Goal: Transaction & Acquisition: Book appointment/travel/reservation

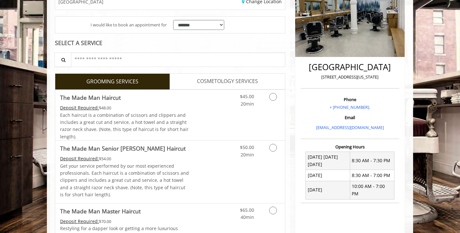
scroll to position [112, 0]
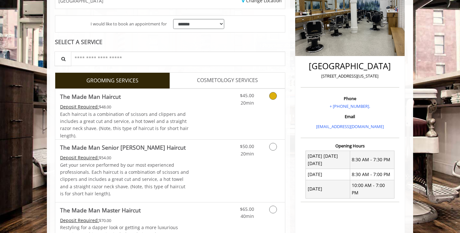
click at [270, 95] on icon "Grooming services" at bounding box center [273, 96] width 8 height 8
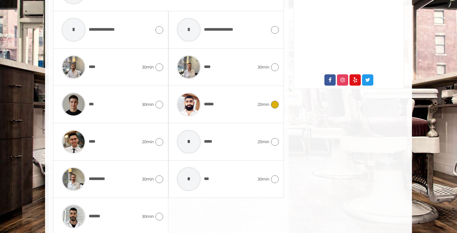
scroll to position [355, 0]
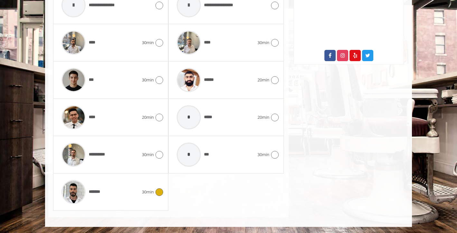
click at [158, 192] on icon at bounding box center [159, 192] width 8 height 8
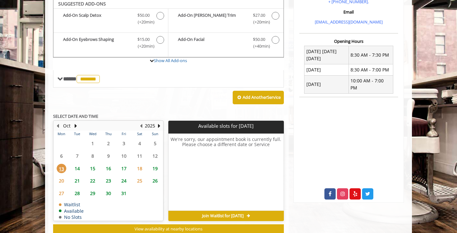
scroll to position [214, 0]
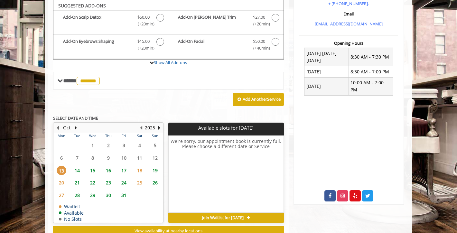
click at [77, 184] on span "21" at bounding box center [77, 182] width 10 height 9
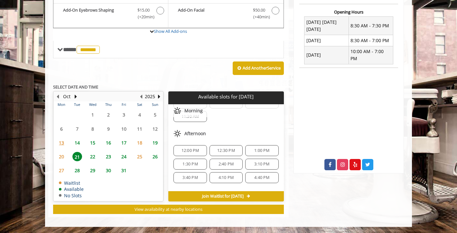
scroll to position [45, 0]
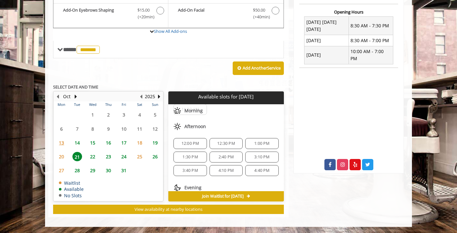
click at [197, 172] on span "3:40 PM" at bounding box center [189, 170] width 15 height 5
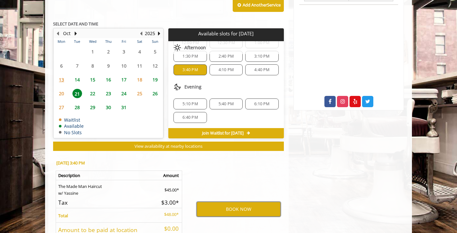
scroll to position [348, 0]
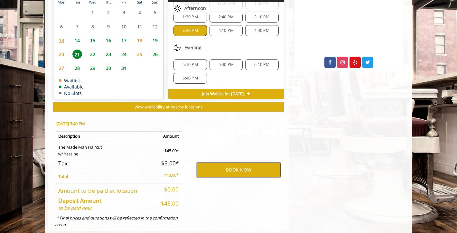
click at [240, 168] on button "BOOK NOW" at bounding box center [238, 169] width 84 height 15
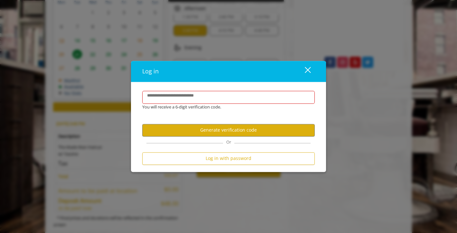
click at [315, 69] on div "Log in close" at bounding box center [228, 71] width 195 height 21
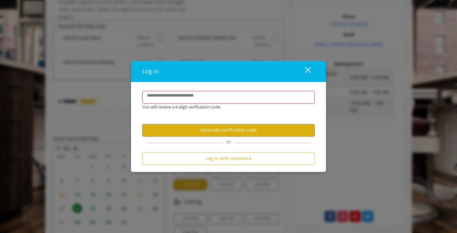
scroll to position [187, 0]
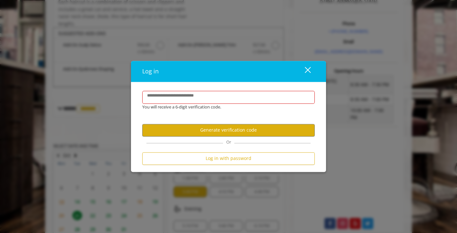
click at [308, 67] on div "close" at bounding box center [303, 72] width 13 height 10
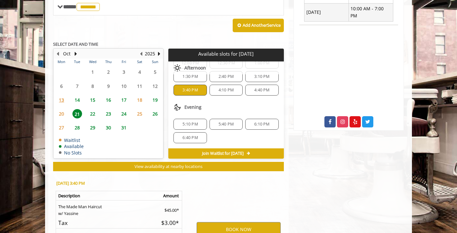
scroll to position [287, 0]
